Goal: Communication & Community: Answer question/provide support

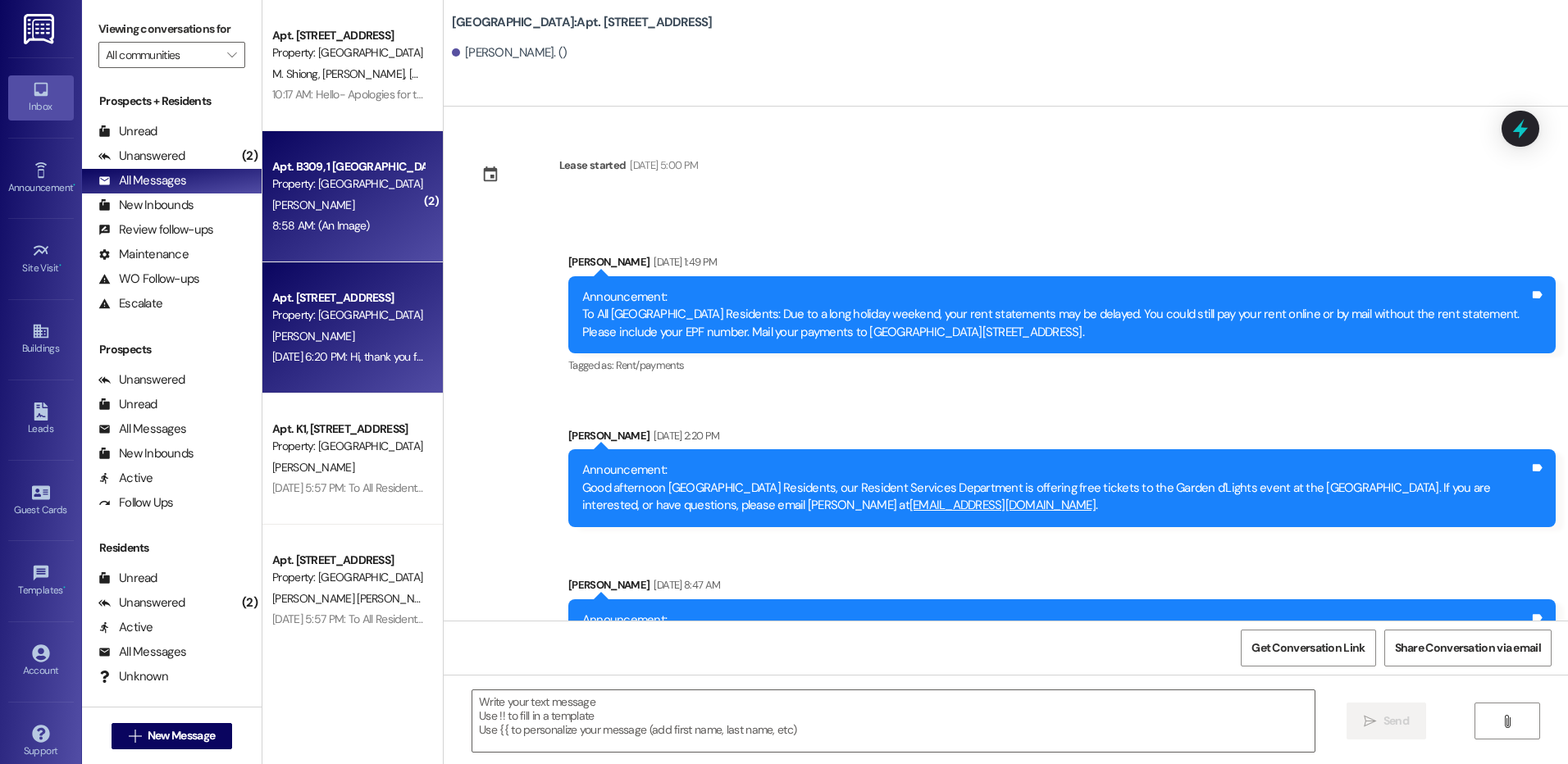
scroll to position [12175, 0]
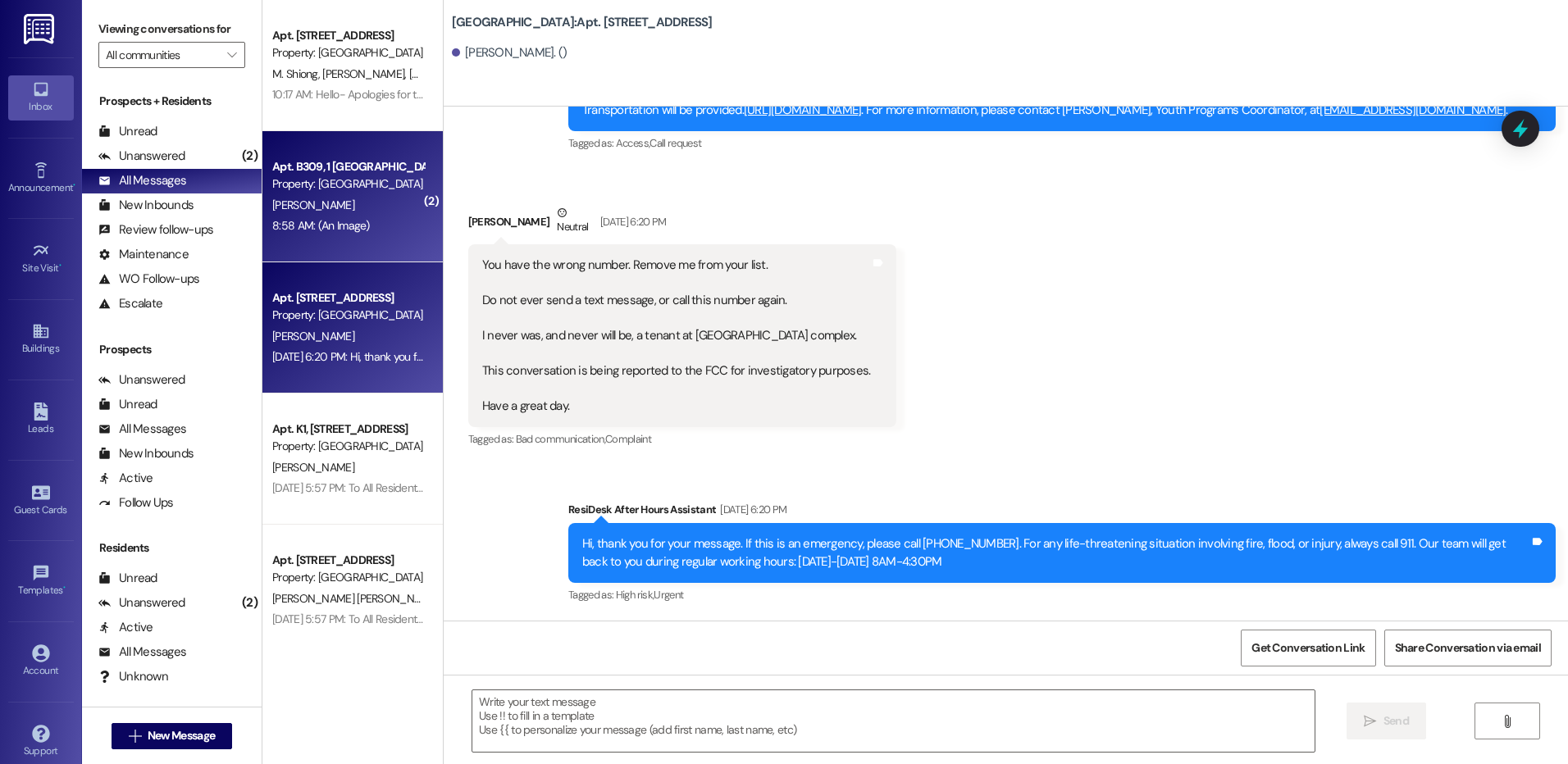
click at [390, 216] on div "8:58 AM: (An Image) 8:58 AM: (An Image)" at bounding box center [348, 226] width 155 height 21
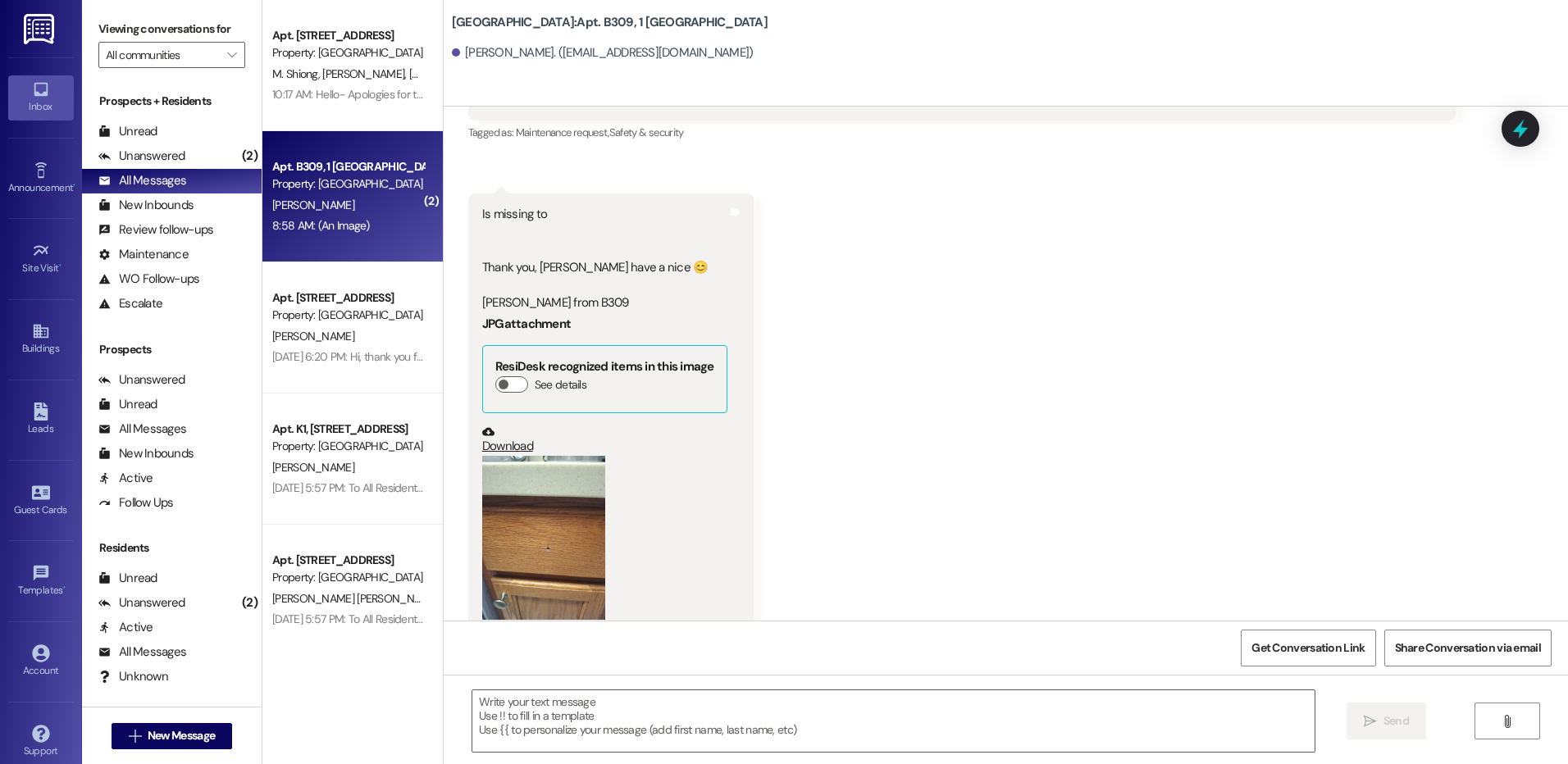
scroll to position [26384, 0]
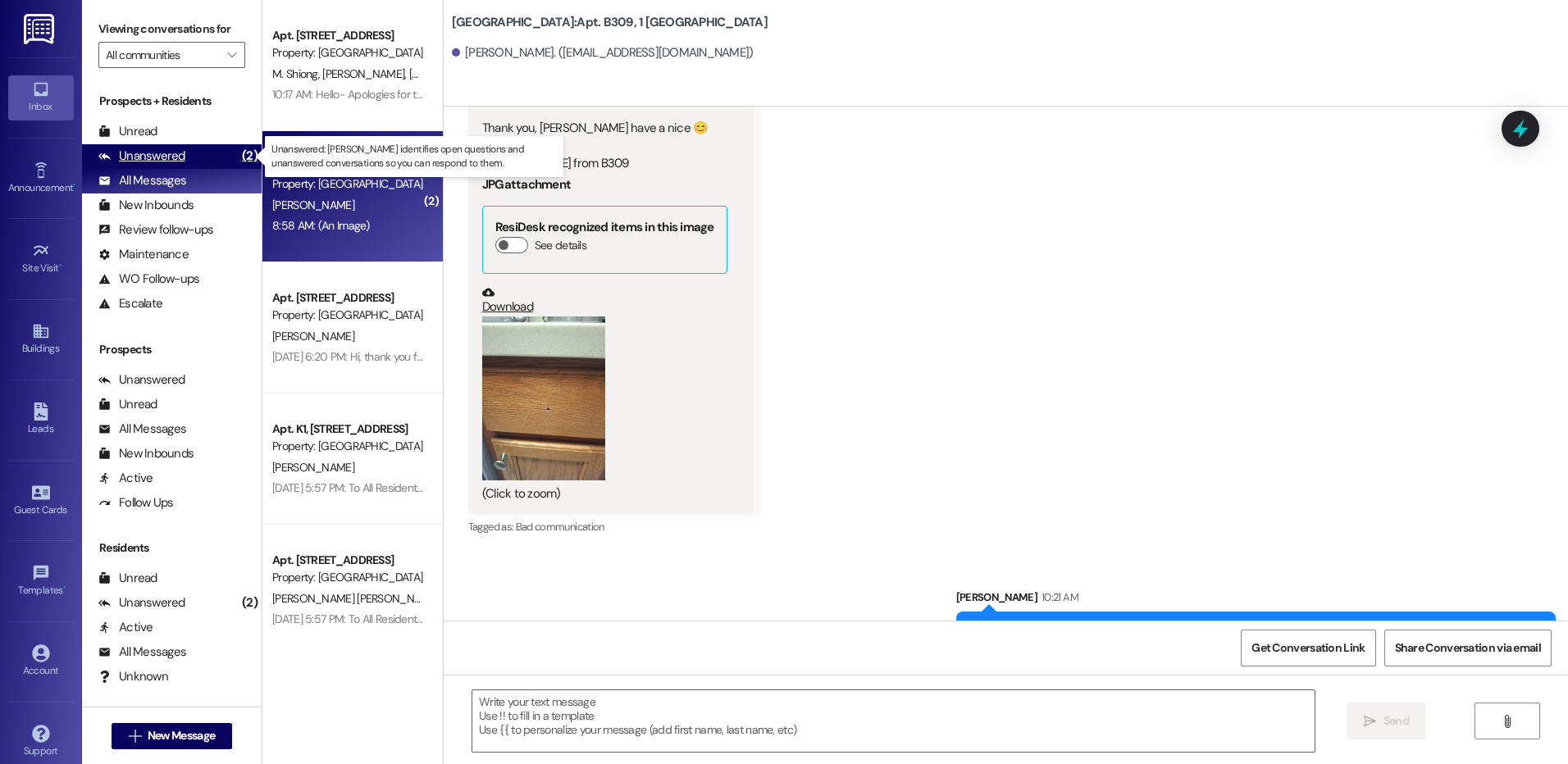
click at [182, 160] on div "Unanswered" at bounding box center [141, 156] width 87 height 17
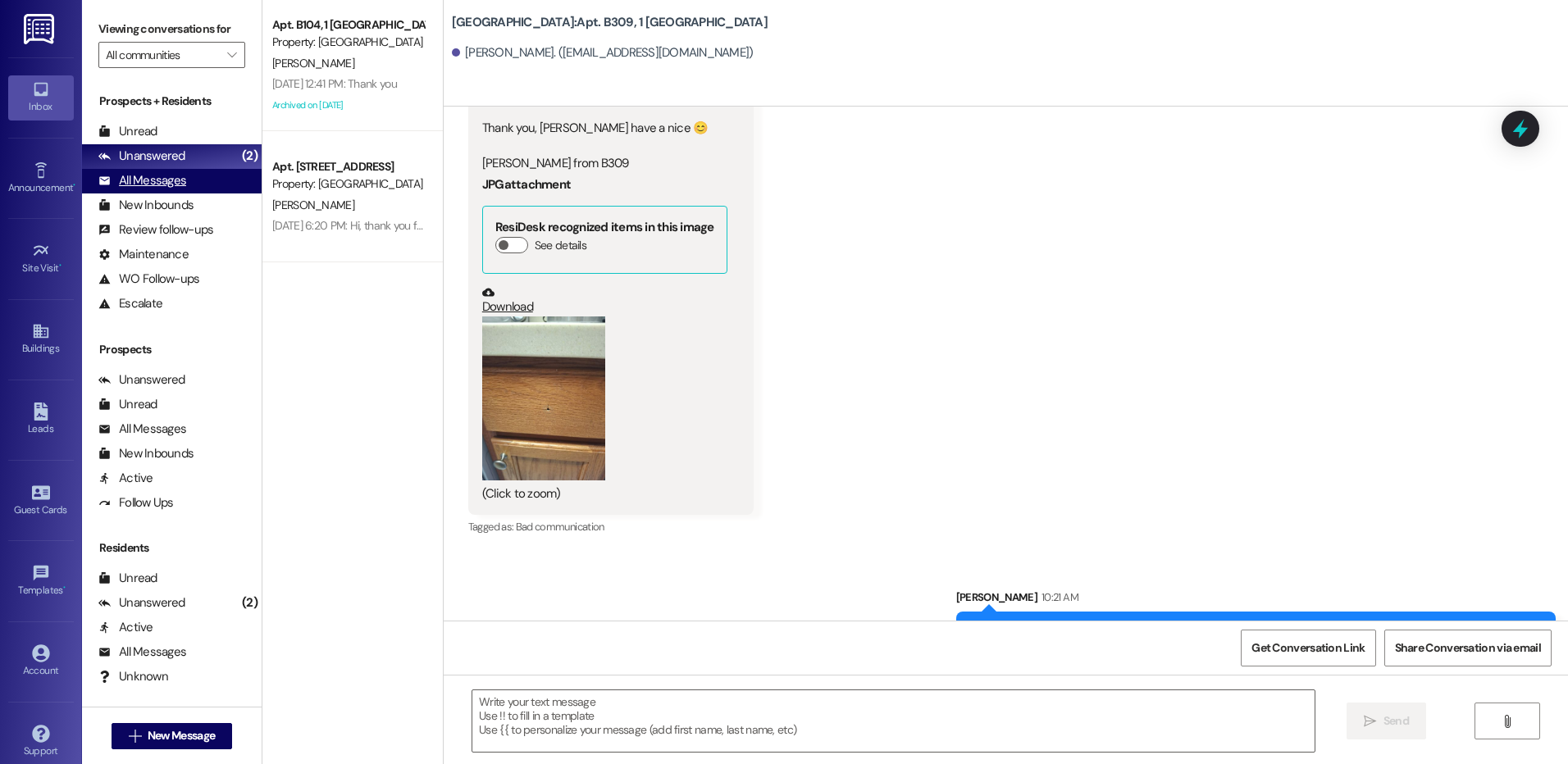
click at [168, 180] on div "All Messages" at bounding box center [142, 181] width 88 height 17
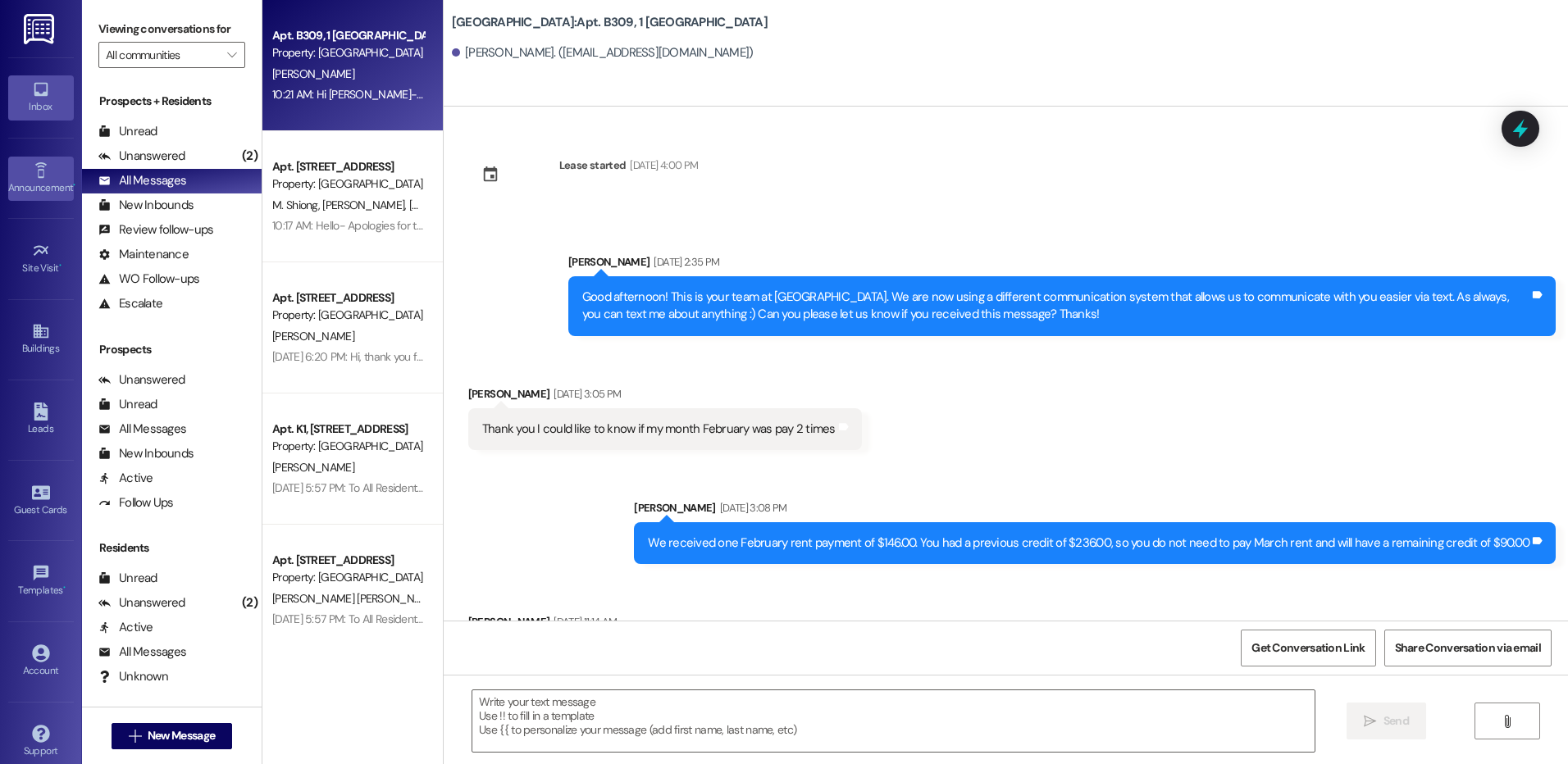
scroll to position [26244, 0]
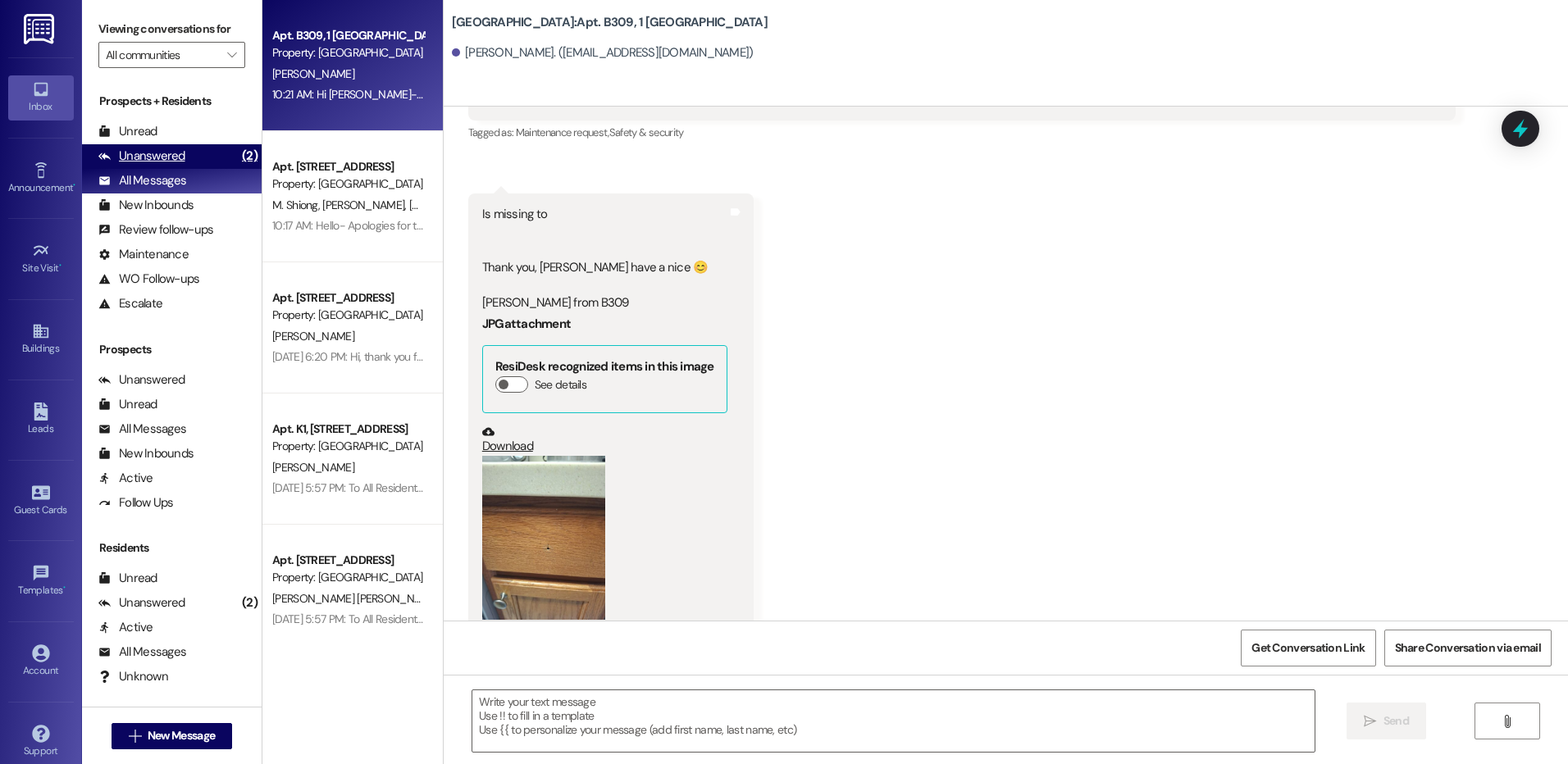
click at [186, 154] on div "Unanswered (2)" at bounding box center [172, 156] width 179 height 25
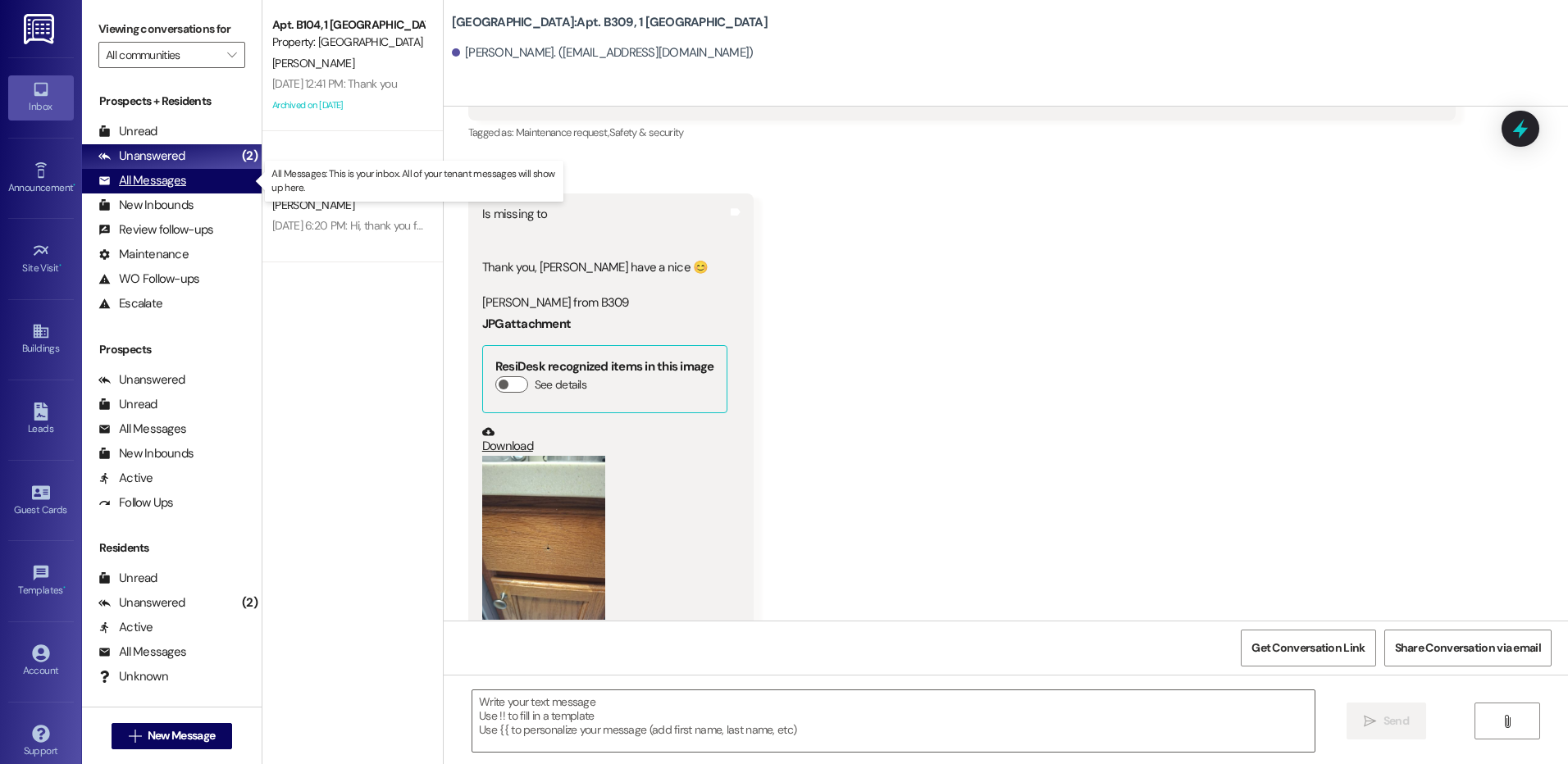
click at [157, 181] on div "All Messages" at bounding box center [142, 181] width 88 height 17
